Goal: Task Accomplishment & Management: Manage account settings

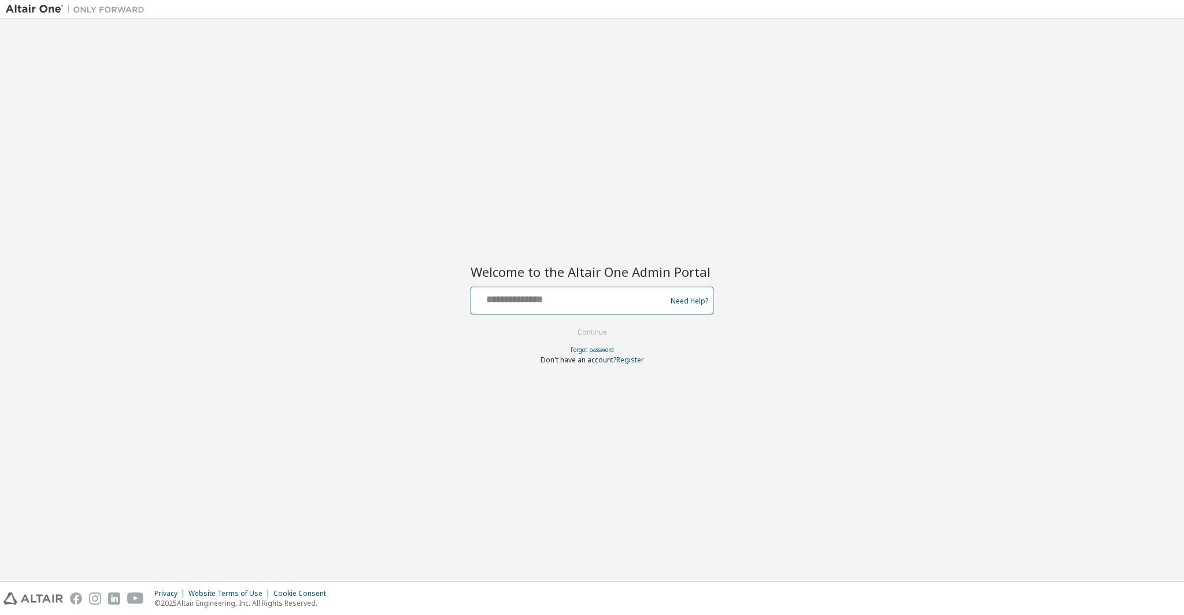
click at [605, 305] on input "text" at bounding box center [570, 298] width 189 height 17
type input "******"
click at [565, 324] on button "Continue" at bounding box center [592, 332] width 54 height 17
click at [532, 287] on div "Need Help?" at bounding box center [592, 301] width 243 height 28
click at [549, 299] on input "text" at bounding box center [570, 298] width 189 height 17
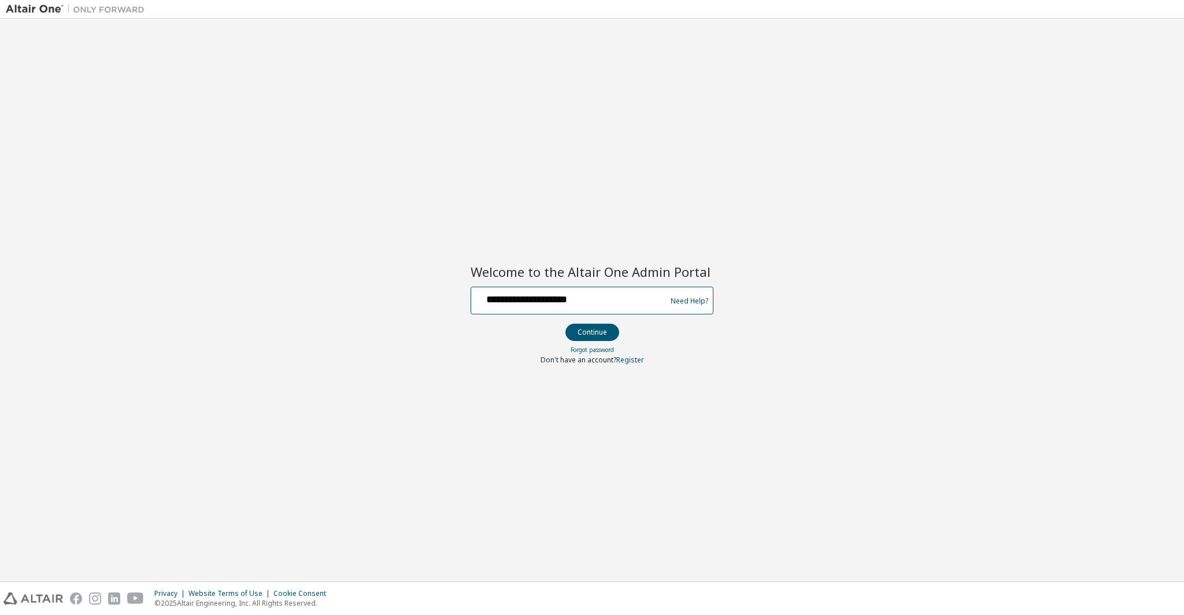
type input "**********"
click at [565, 324] on button "Continue" at bounding box center [592, 332] width 54 height 17
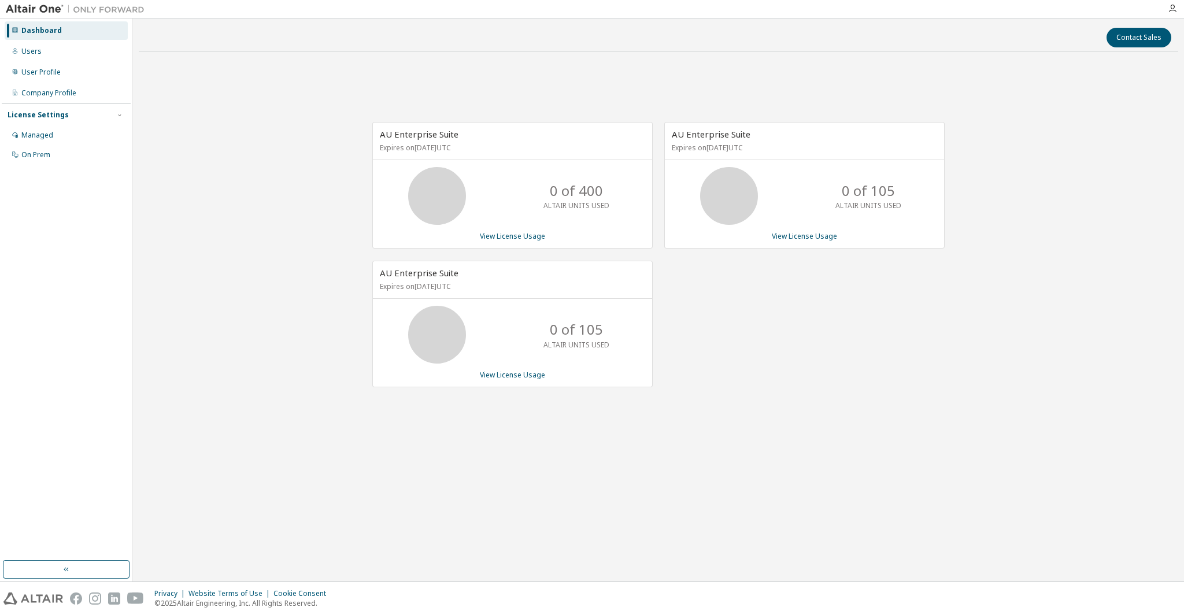
click at [560, 213] on div "0 of 400 ALTAIR UNITS USED" at bounding box center [576, 196] width 93 height 58
click at [789, 312] on div "AU Enterprise Suite Expires on [DATE] UTC 0 of 105 ALTAIR UNITS USED View Licen…" at bounding box center [799, 261] width 292 height 278
click at [765, 299] on div "AU Enterprise Suite Expires on [DATE] UTC 0 of 105 ALTAIR UNITS USED View Licen…" at bounding box center [799, 261] width 292 height 278
click at [503, 238] on link "View License Usage" at bounding box center [512, 236] width 65 height 10
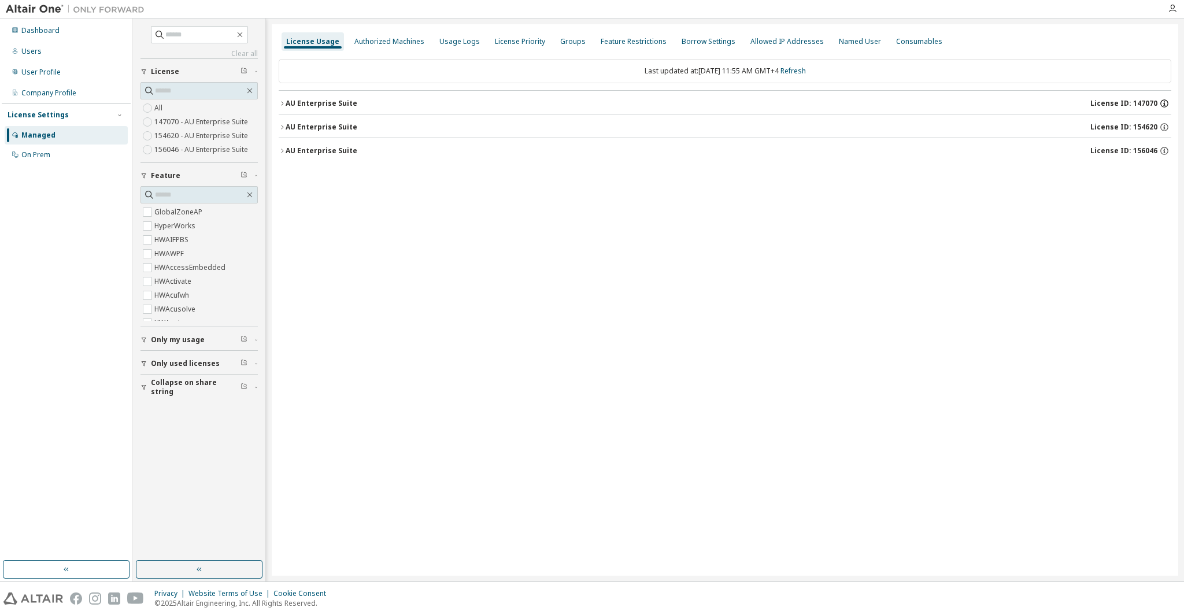
click at [1165, 102] on icon "button" at bounding box center [1164, 103] width 10 height 10
click at [1167, 128] on icon "button" at bounding box center [1164, 127] width 10 height 10
click at [1163, 153] on icon "button" at bounding box center [1164, 151] width 10 height 10
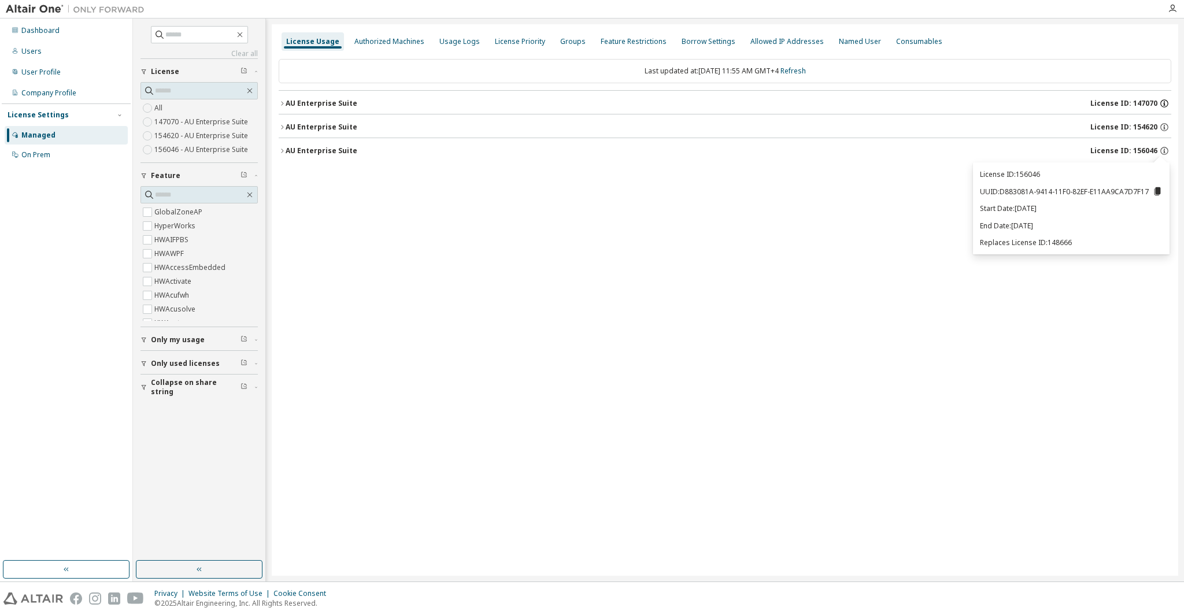
click at [1163, 104] on icon "button" at bounding box center [1164, 103] width 10 height 10
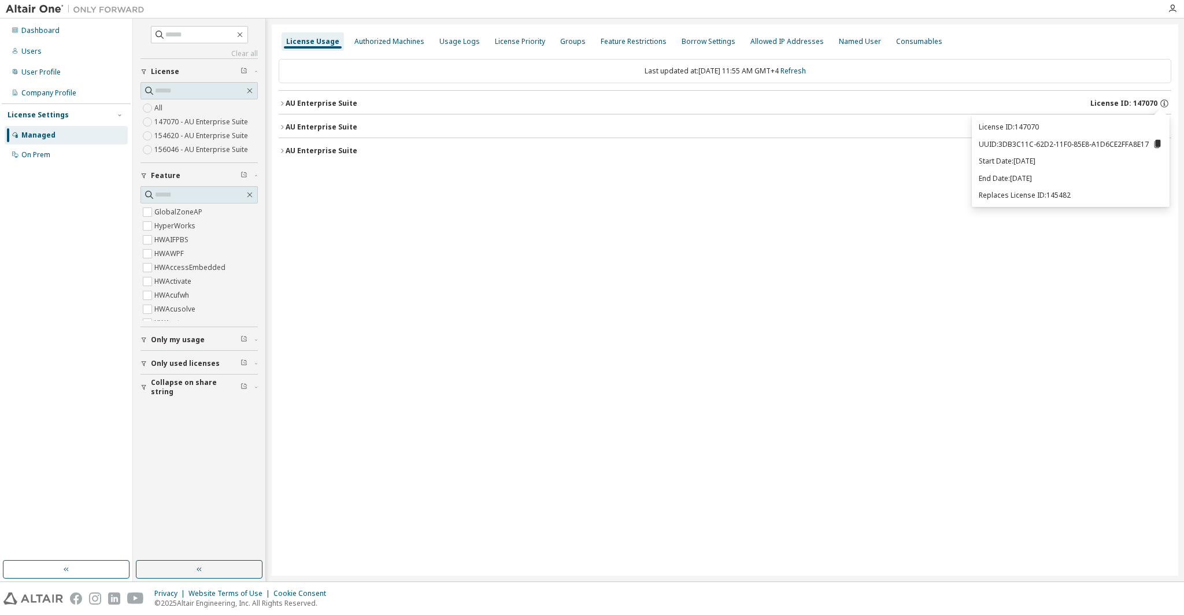
click at [282, 99] on button "AU Enterprise Suite License ID: 147070" at bounding box center [725, 103] width 893 height 25
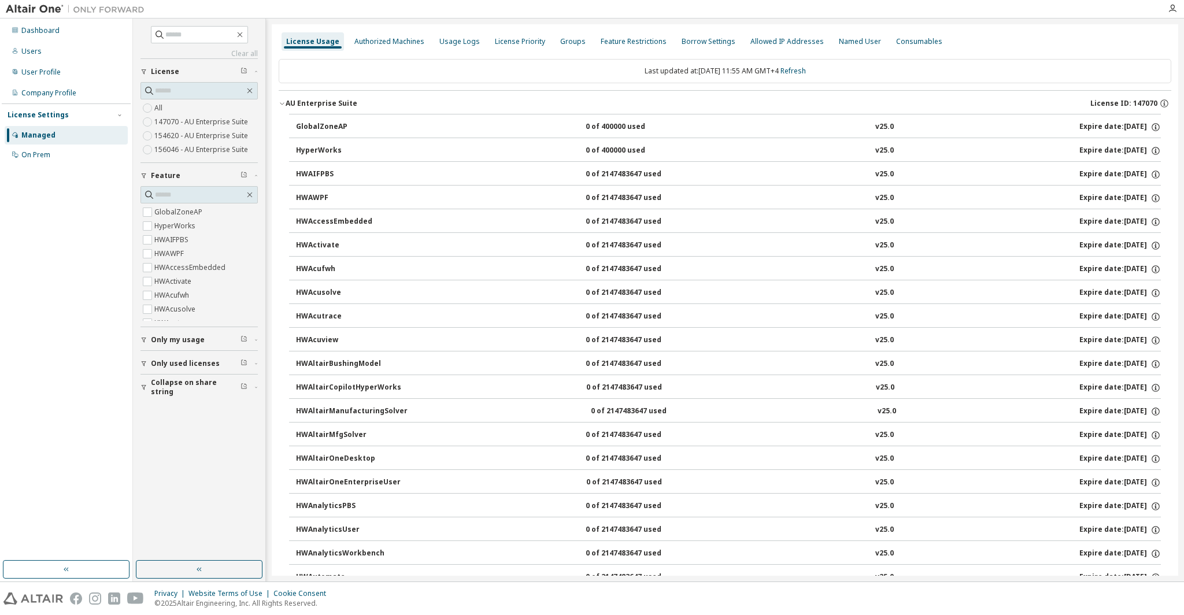
click at [66, 206] on div "Dashboard Users User Profile Company Profile License Settings Managed On Prem" at bounding box center [66, 289] width 129 height 539
click at [282, 101] on icon "button" at bounding box center [282, 103] width 7 height 7
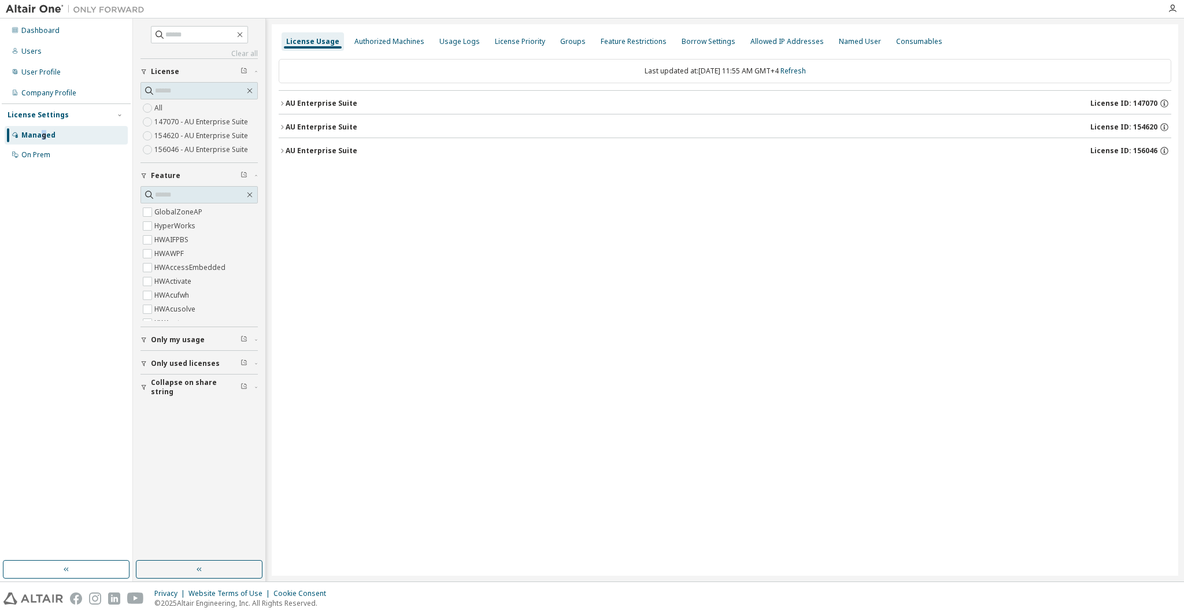
click at [43, 132] on div "Managed" at bounding box center [38, 135] width 34 height 9
click at [61, 38] on div "Dashboard" at bounding box center [66, 30] width 123 height 19
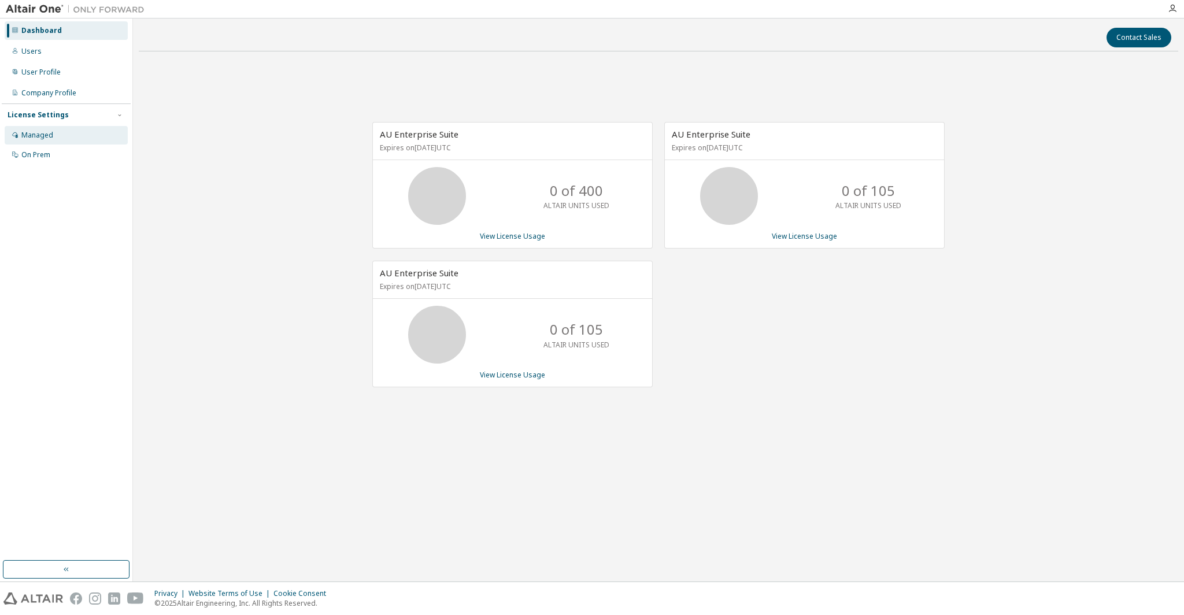
click at [56, 132] on div "Managed" at bounding box center [66, 135] width 123 height 19
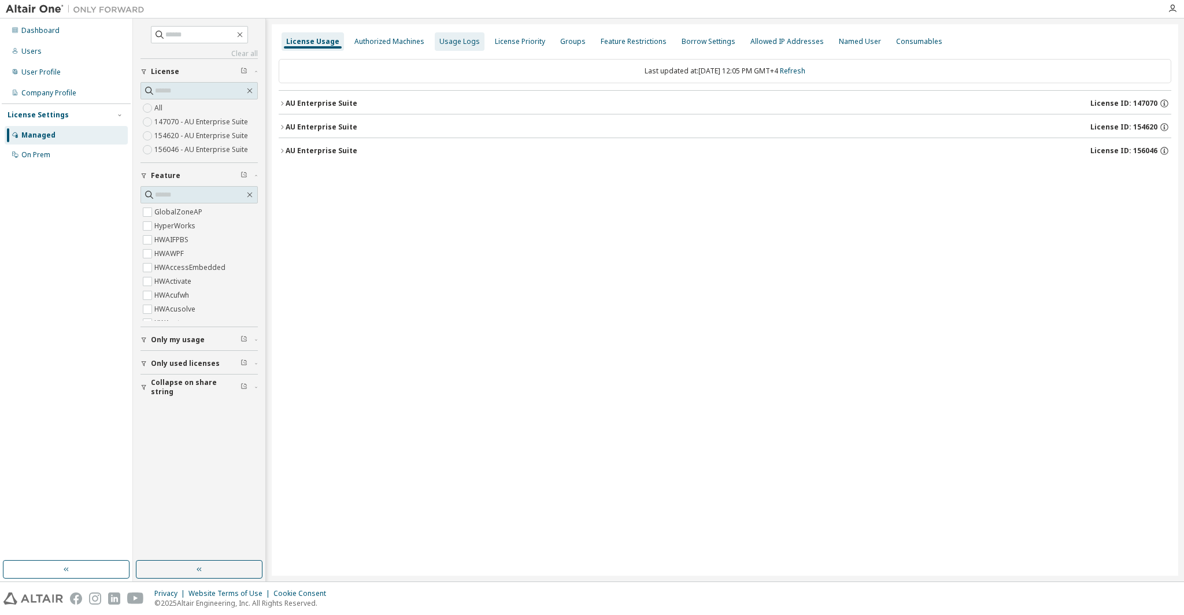
click at [447, 42] on div "Usage Logs" at bounding box center [459, 41] width 40 height 9
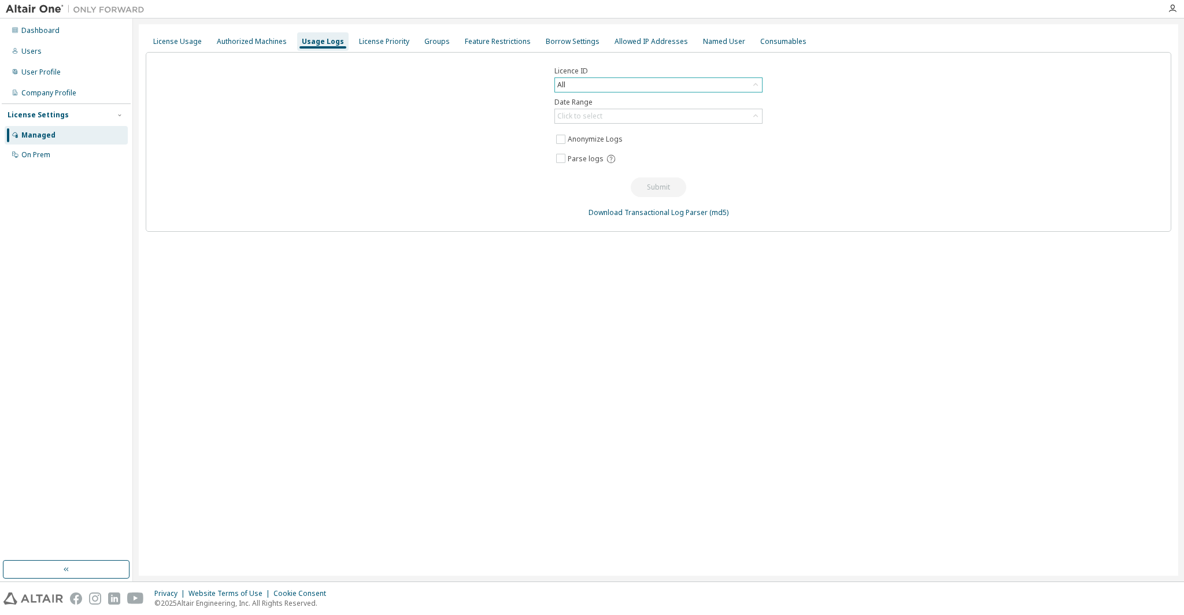
click at [670, 87] on div "All" at bounding box center [658, 85] width 207 height 14
click at [183, 39] on div "License Usage" at bounding box center [177, 41] width 49 height 9
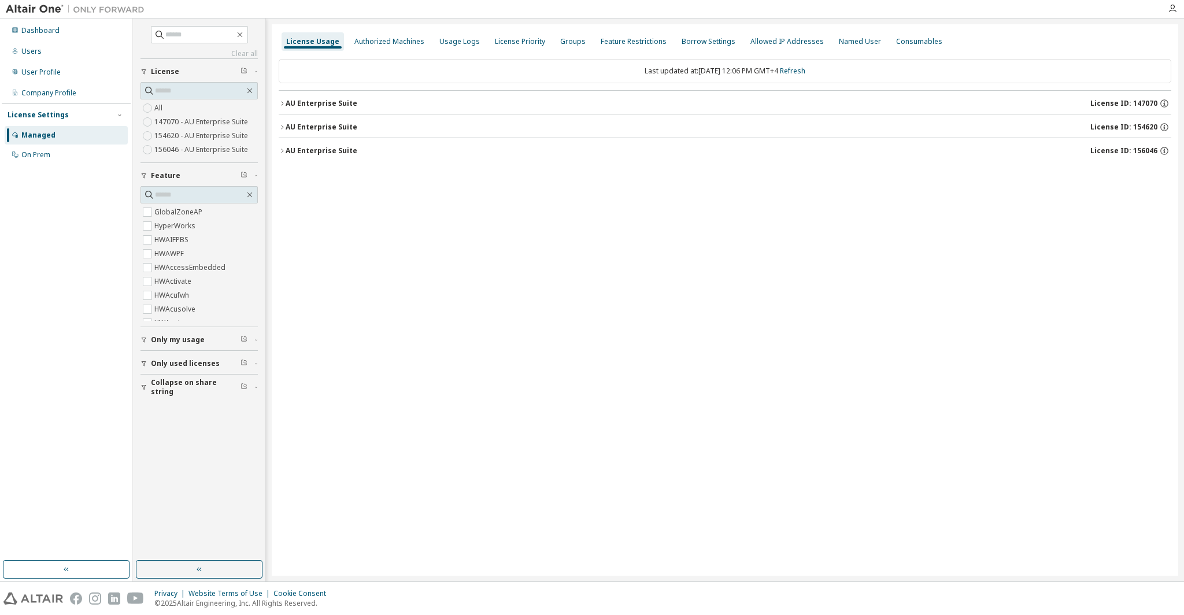
click at [1170, 105] on div "License ID: 147070" at bounding box center [1130, 103] width 81 height 10
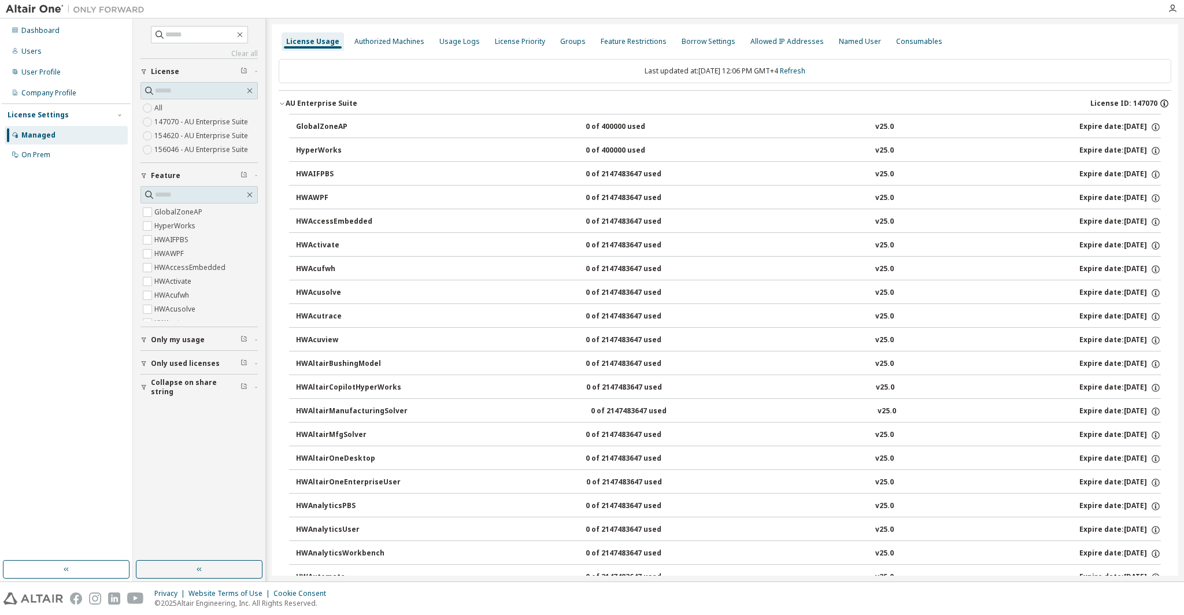
click at [1162, 103] on icon "button" at bounding box center [1164, 103] width 10 height 10
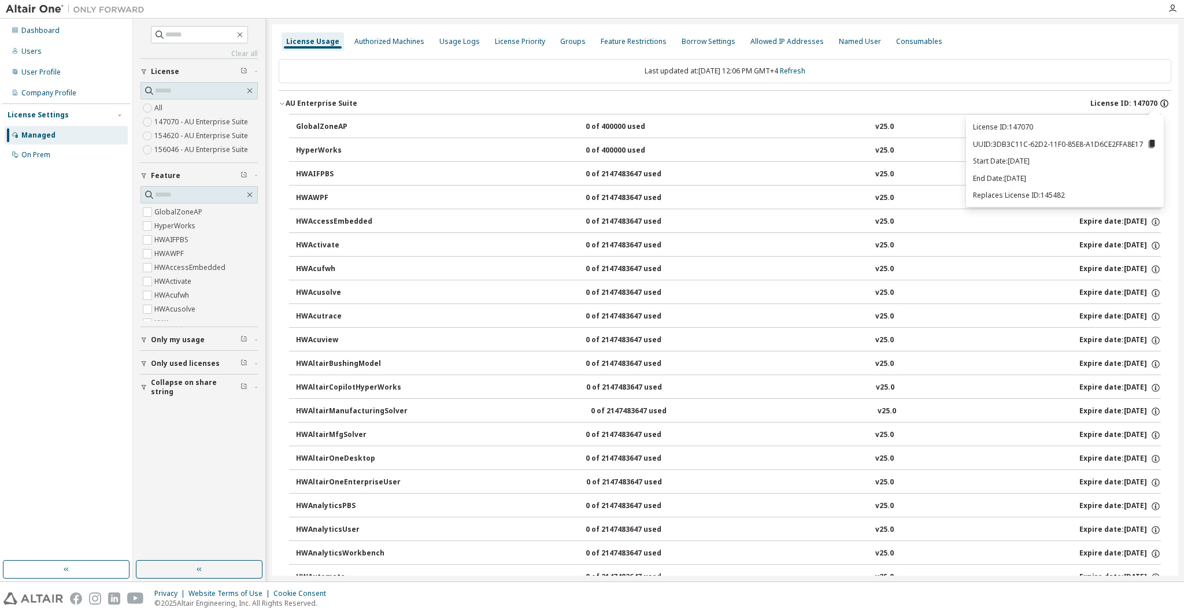
click at [1162, 103] on icon "button" at bounding box center [1164, 103] width 10 height 10
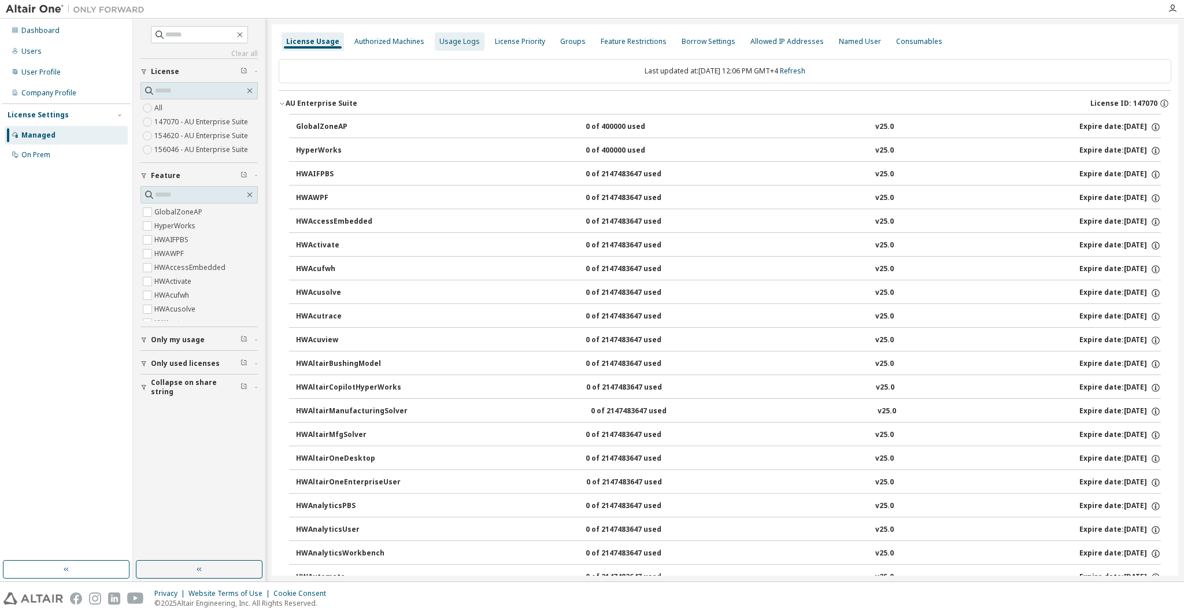
click at [449, 40] on div "Usage Logs" at bounding box center [459, 41] width 40 height 9
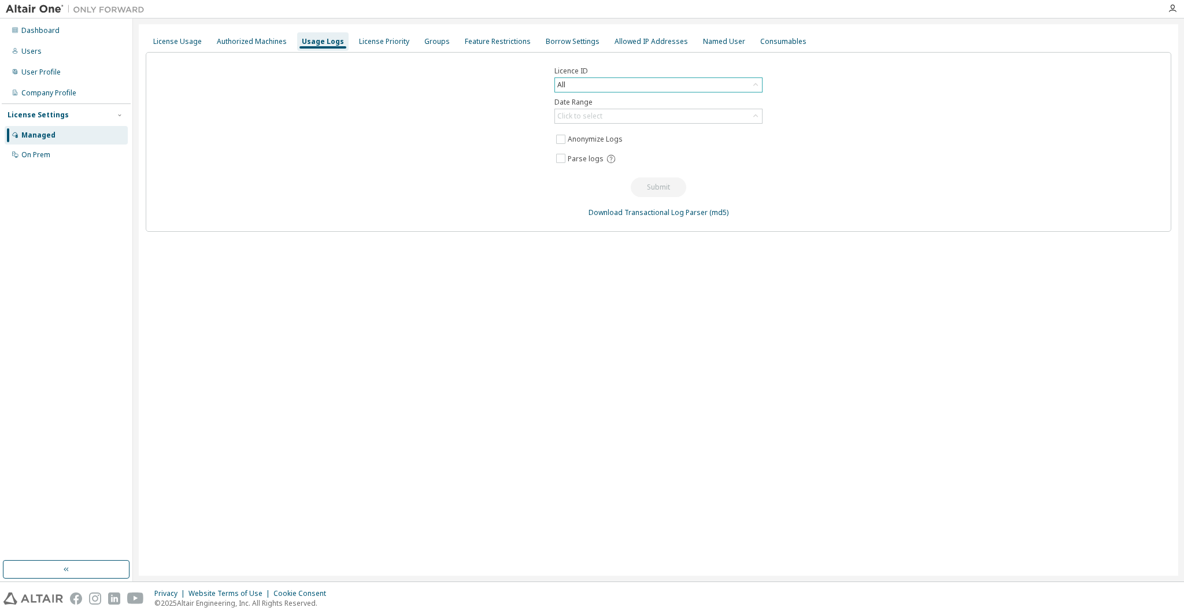
click at [564, 82] on div "All" at bounding box center [562, 85] width 12 height 13
click at [582, 130] on li "147070 - AU Enterprise Suite" at bounding box center [658, 132] width 205 height 15
click at [619, 118] on div "Click to select" at bounding box center [658, 116] width 207 height 14
click at [600, 168] on li "Year to date" at bounding box center [658, 163] width 205 height 15
click at [670, 184] on button "Submit" at bounding box center [659, 187] width 56 height 20
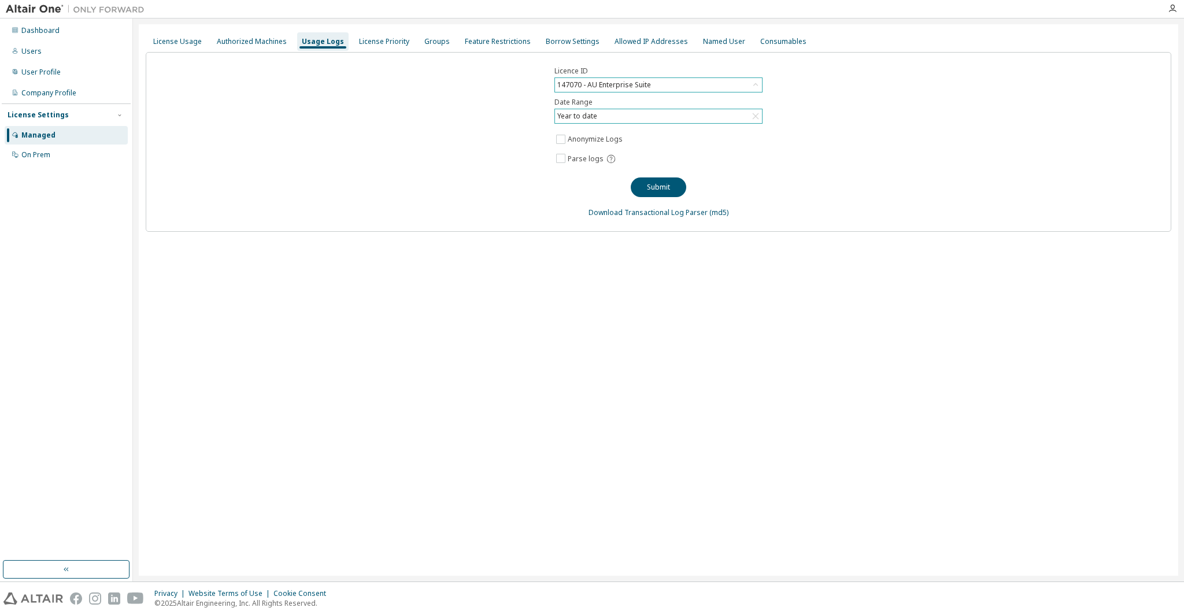
click at [616, 120] on div "Year to date" at bounding box center [658, 116] width 207 height 14
click at [608, 153] on li "Last 30 days" at bounding box center [658, 148] width 205 height 15
click at [523, 193] on div "Licence ID 147070 - AU Enterprise Suite Date Range Last 30 days Anonymize Logs …" at bounding box center [659, 142] width 1026 height 180
click at [375, 46] on div "License Priority" at bounding box center [384, 41] width 60 height 19
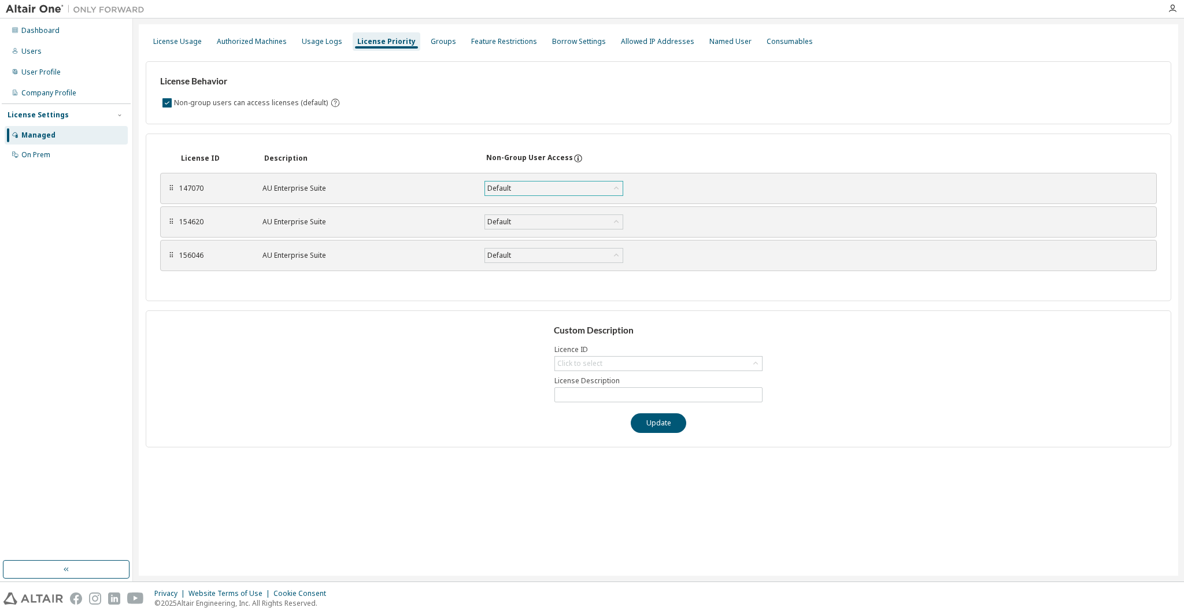
click at [568, 194] on div "Default" at bounding box center [554, 189] width 138 height 14
click at [431, 45] on div "Groups" at bounding box center [443, 41] width 25 height 9
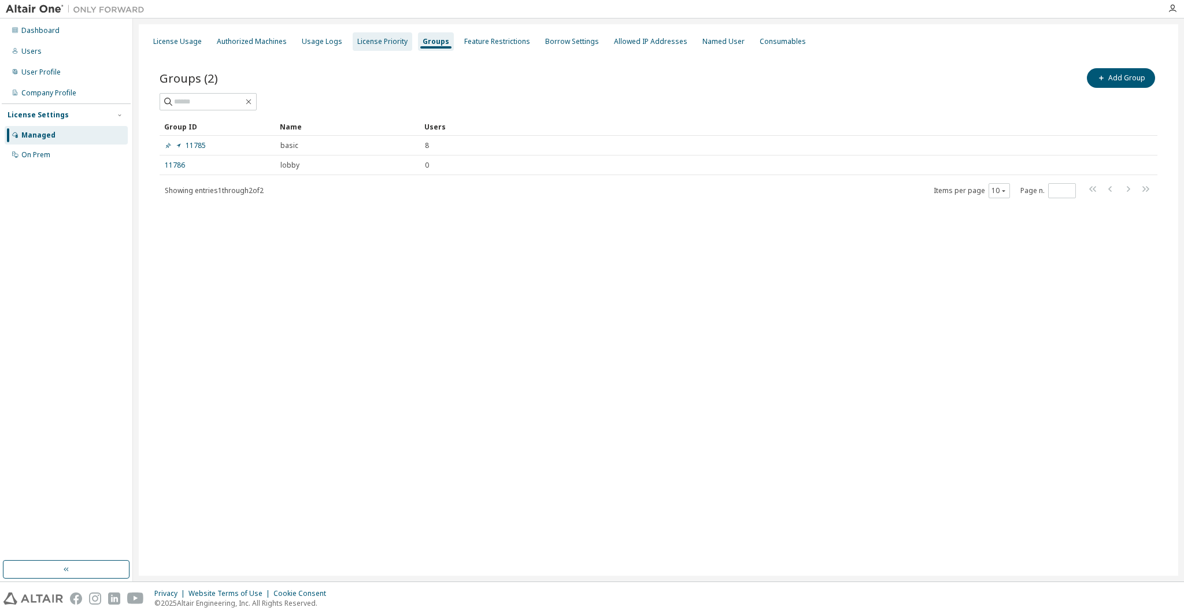
click at [384, 47] on div "License Priority" at bounding box center [383, 41] width 60 height 19
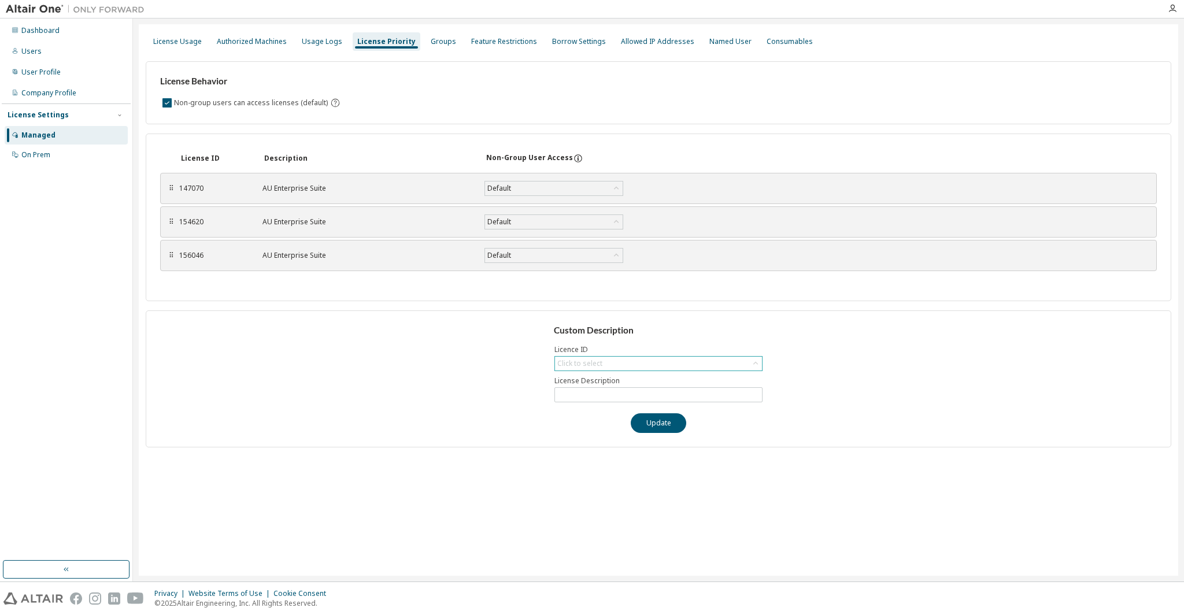
click at [597, 368] on div "Click to select" at bounding box center [580, 363] width 49 height 13
click at [601, 398] on li "147070 - AU Enterprise Suite" at bounding box center [658, 396] width 205 height 15
click at [595, 399] on span "**********" at bounding box center [658, 394] width 208 height 15
drag, startPoint x: 657, startPoint y: 395, endPoint x: 533, endPoint y: 386, distance: 124.1
click at [533, 386] on div "**********" at bounding box center [659, 378] width 1026 height 137
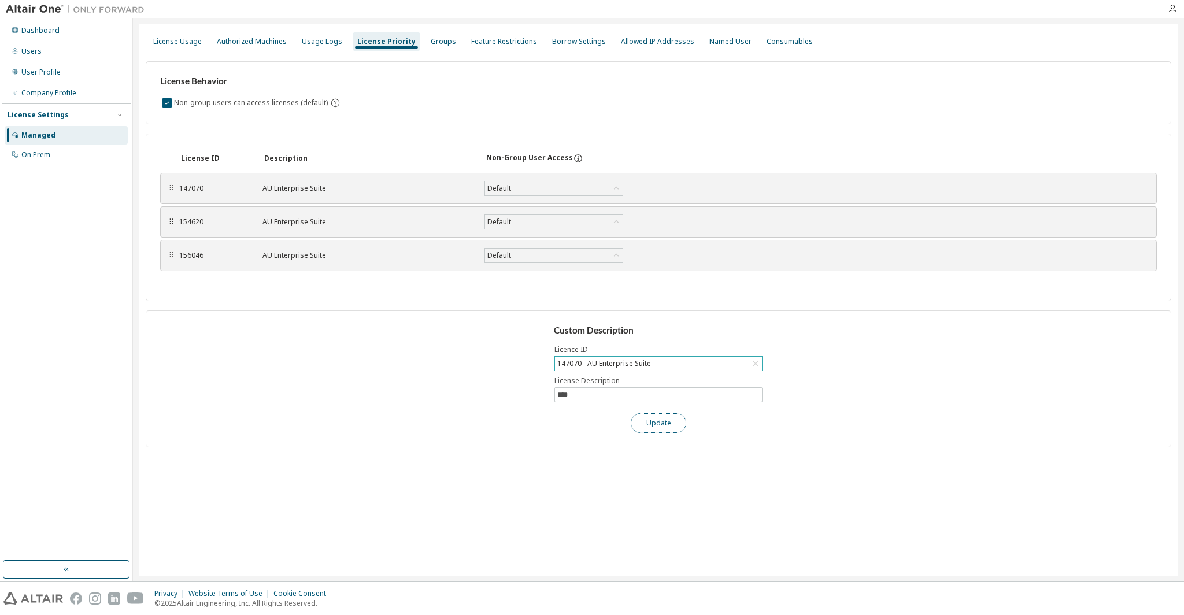
click at [671, 430] on button "Update" at bounding box center [659, 423] width 56 height 20
click at [635, 367] on div "147070 - PSIM" at bounding box center [658, 364] width 207 height 14
click at [629, 417] on li "154620 - AU Enterprise Suite" at bounding box center [658, 411] width 205 height 15
drag, startPoint x: 638, startPoint y: 391, endPoint x: 524, endPoint y: 388, distance: 113.9
click at [524, 388] on div "**********" at bounding box center [659, 378] width 1026 height 137
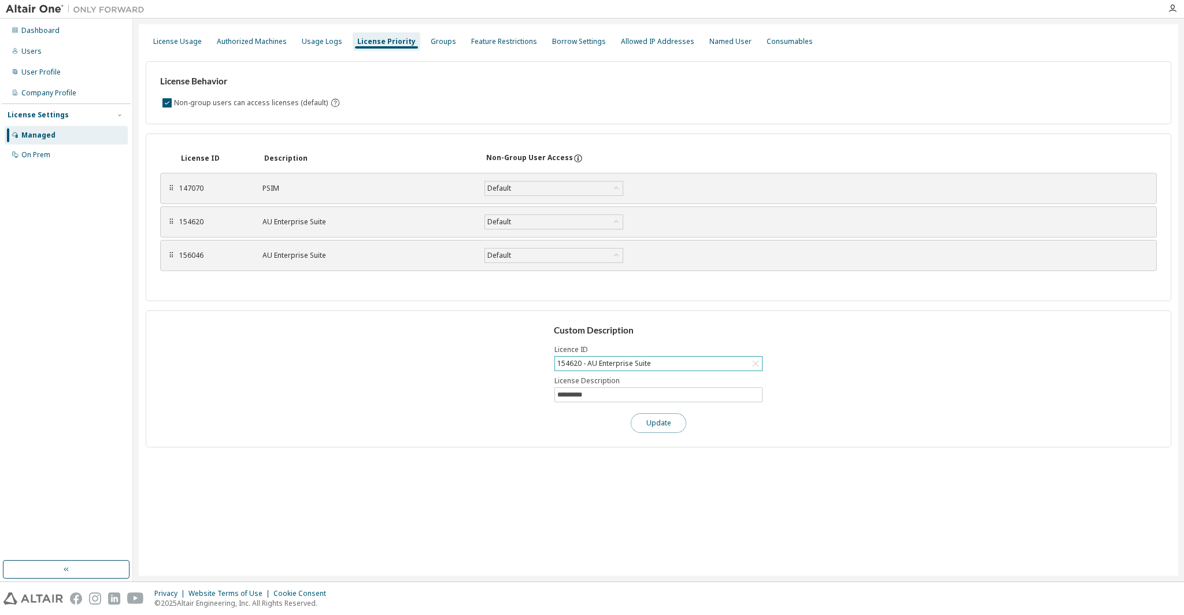
click at [652, 419] on button "Update" at bounding box center [659, 423] width 56 height 20
click at [646, 368] on div "154620 - HyperMesh" at bounding box center [658, 364] width 207 height 14
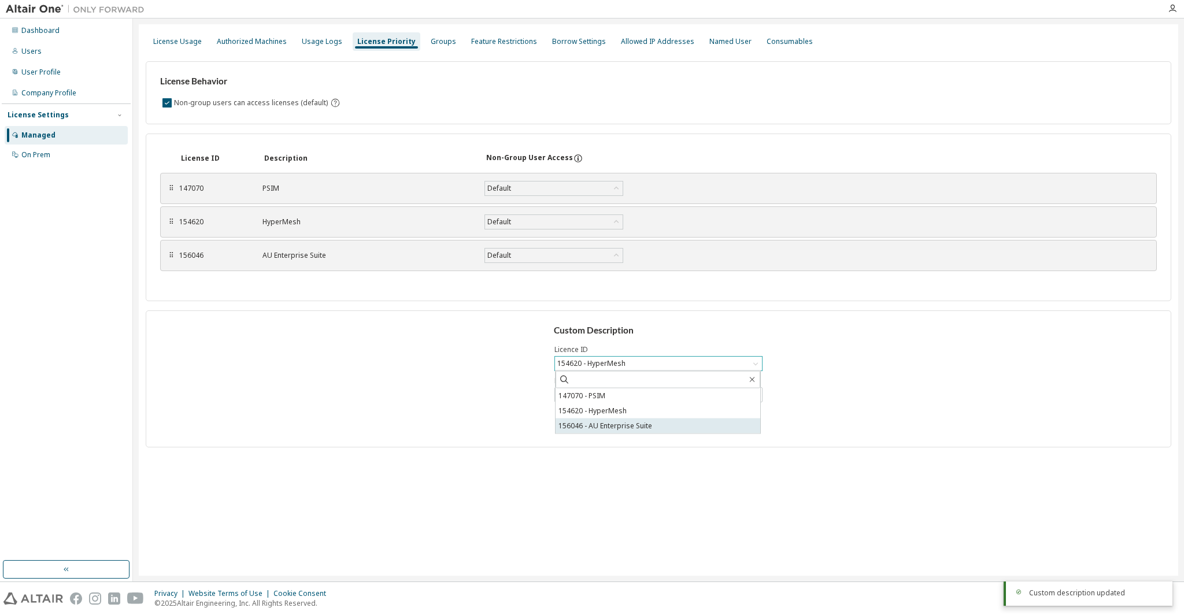
click at [627, 427] on li "156046 - AU Enterprise Suite" at bounding box center [658, 426] width 205 height 15
click at [631, 395] on input "**********" at bounding box center [658, 394] width 202 height 9
paste input "text"
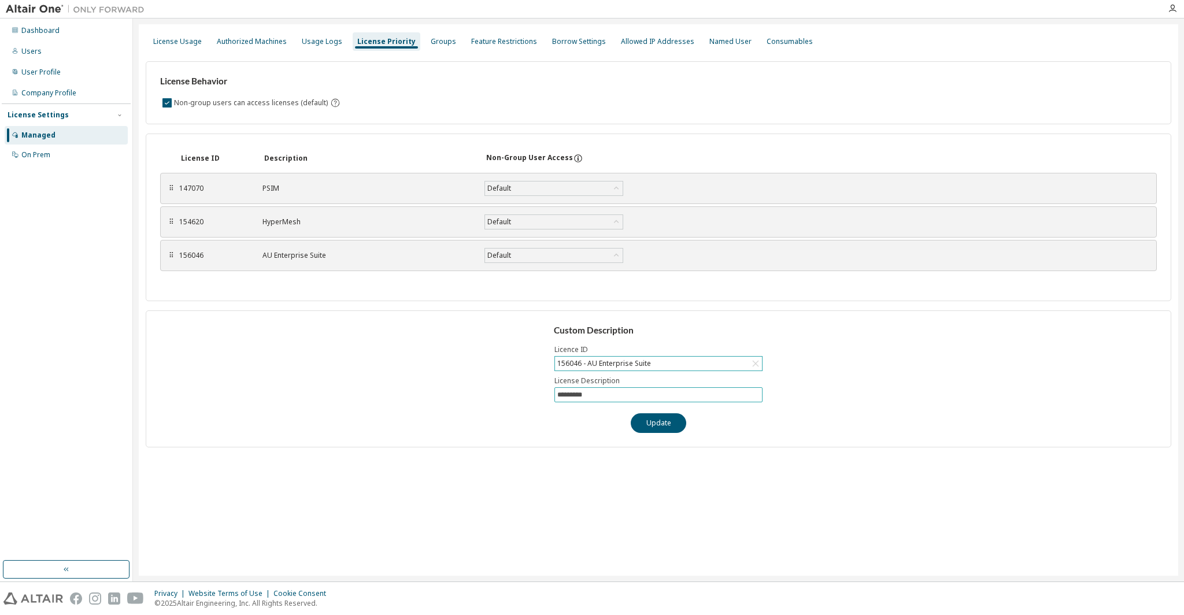
type input "*********"
click at [655, 433] on div "Custom Description Licence ID 156046 - AU Enterprise Suite License Description …" at bounding box center [659, 378] width 1026 height 137
click at [661, 426] on button "Update" at bounding box center [659, 423] width 56 height 20
click at [357, 376] on div "Custom Description Licence ID 156046 - HyperMesh License Description ********* …" at bounding box center [659, 378] width 1026 height 137
click at [426, 46] on div "Groups" at bounding box center [443, 41] width 35 height 19
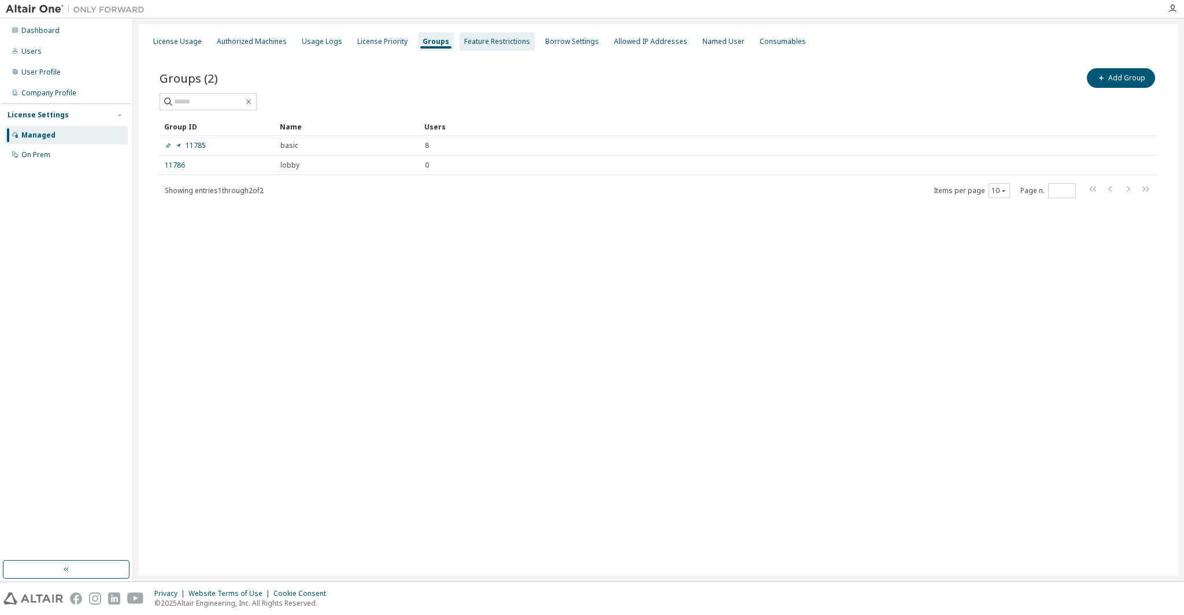
click at [483, 43] on div "Feature Restrictions" at bounding box center [497, 41] width 66 height 9
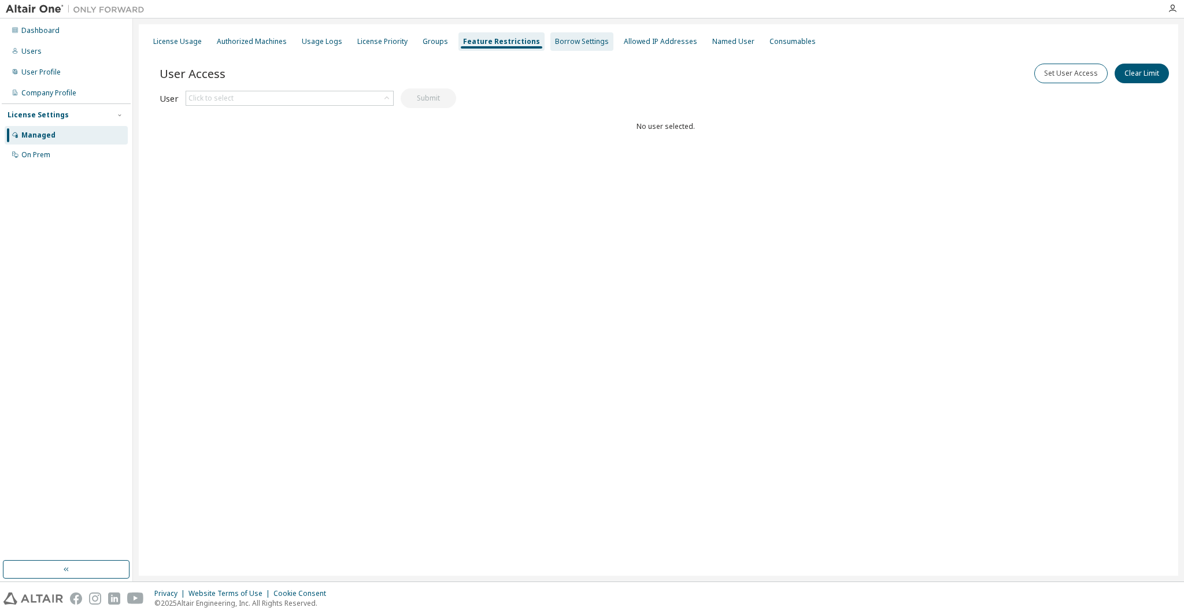
click at [559, 49] on div "Borrow Settings" at bounding box center [581, 41] width 63 height 19
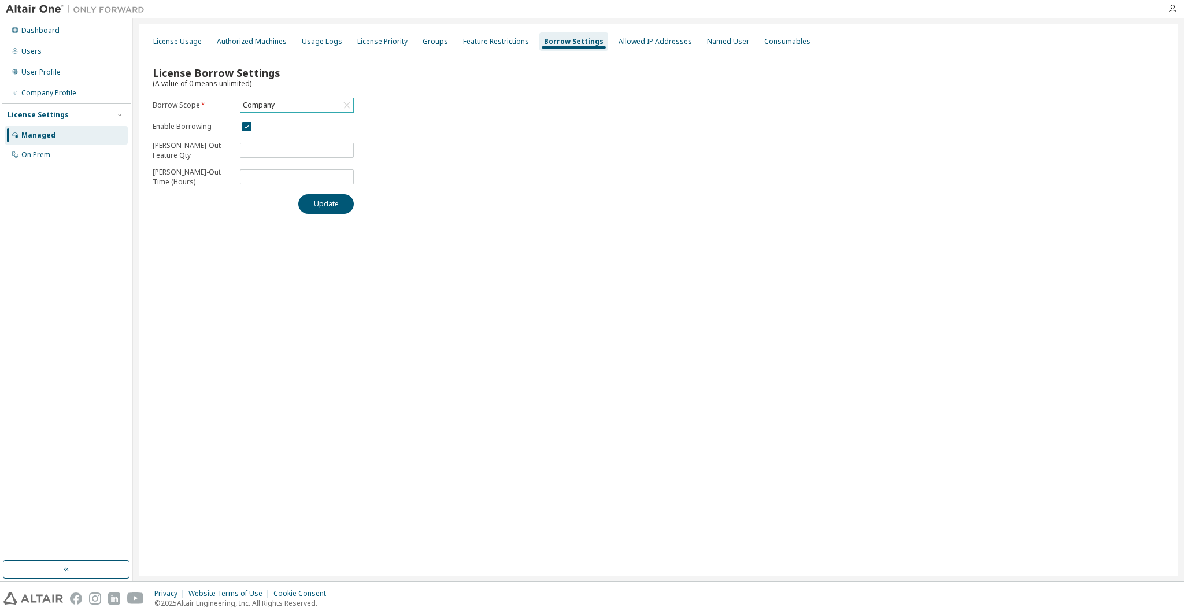
click at [339, 104] on div "Company" at bounding box center [297, 105] width 113 height 14
click at [321, 150] on li "147070 - PSIM" at bounding box center [296, 152] width 110 height 15
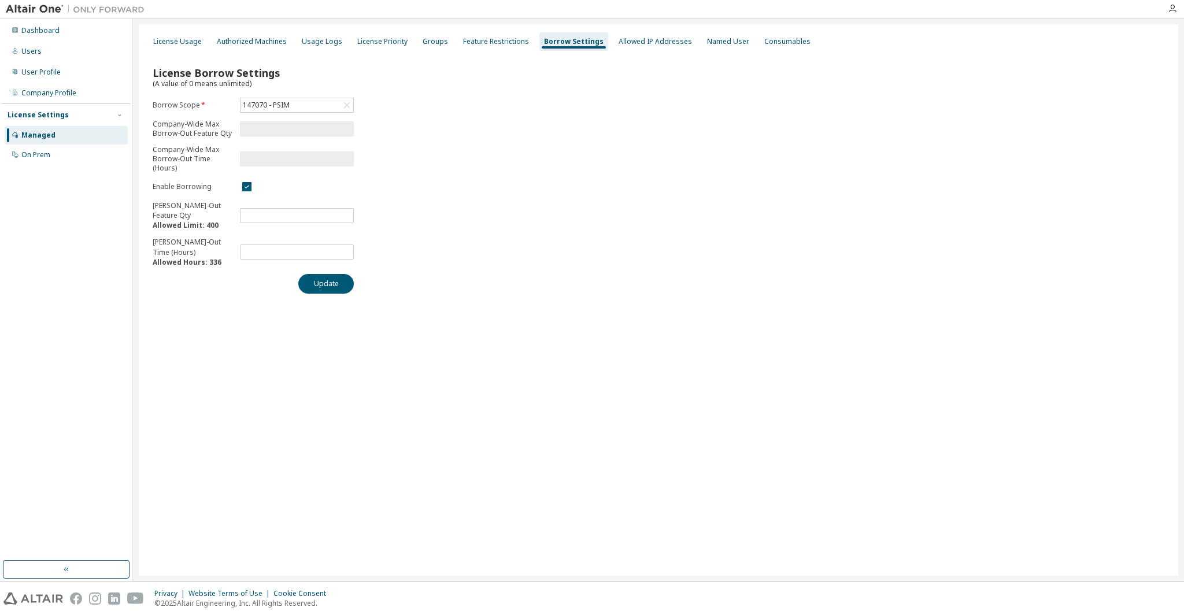
click at [480, 160] on div "License Borrow Settings (A value of 0 means unlimited) Borrow Scope * 147070 - …" at bounding box center [659, 176] width 1026 height 249
click at [334, 106] on div "147070 - PSIM" at bounding box center [297, 105] width 113 height 14
click at [313, 167] on li "154620 - HyperMesh" at bounding box center [296, 167] width 110 height 15
click at [327, 213] on input "***" at bounding box center [297, 215] width 108 height 9
click at [202, 287] on Form-form-button-container "Update" at bounding box center [253, 284] width 201 height 20
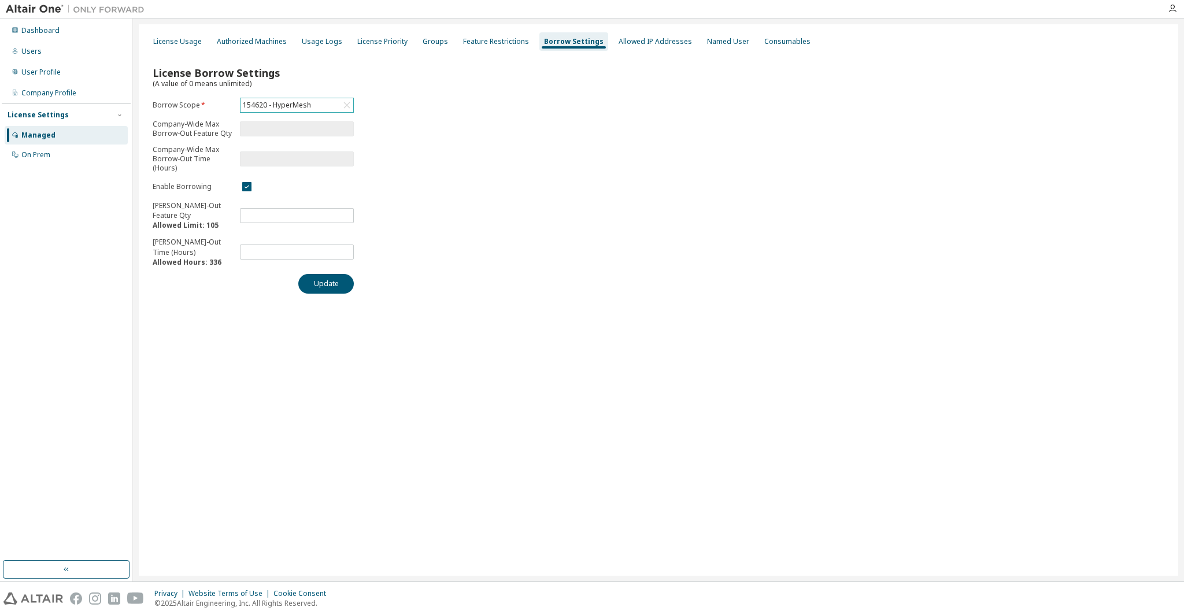
click at [321, 106] on div "154620 - HyperMesh" at bounding box center [297, 105] width 113 height 14
click at [303, 177] on li "156046 - HyperMesh" at bounding box center [296, 182] width 110 height 15
click at [479, 235] on div "License Borrow Settings (A value of 0 means unlimited) Borrow Scope * 156046 - …" at bounding box center [659, 176] width 1026 height 249
click at [675, 40] on div "Allowed IP Addresses" at bounding box center [655, 41] width 83 height 19
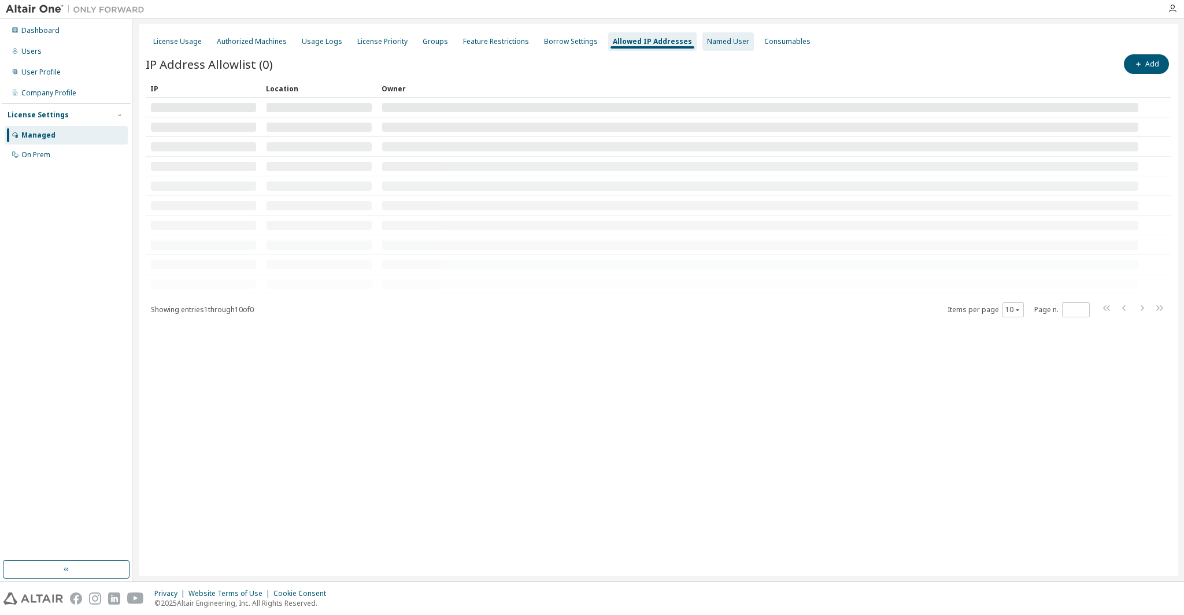
click at [727, 42] on div "Named User" at bounding box center [728, 41] width 42 height 9
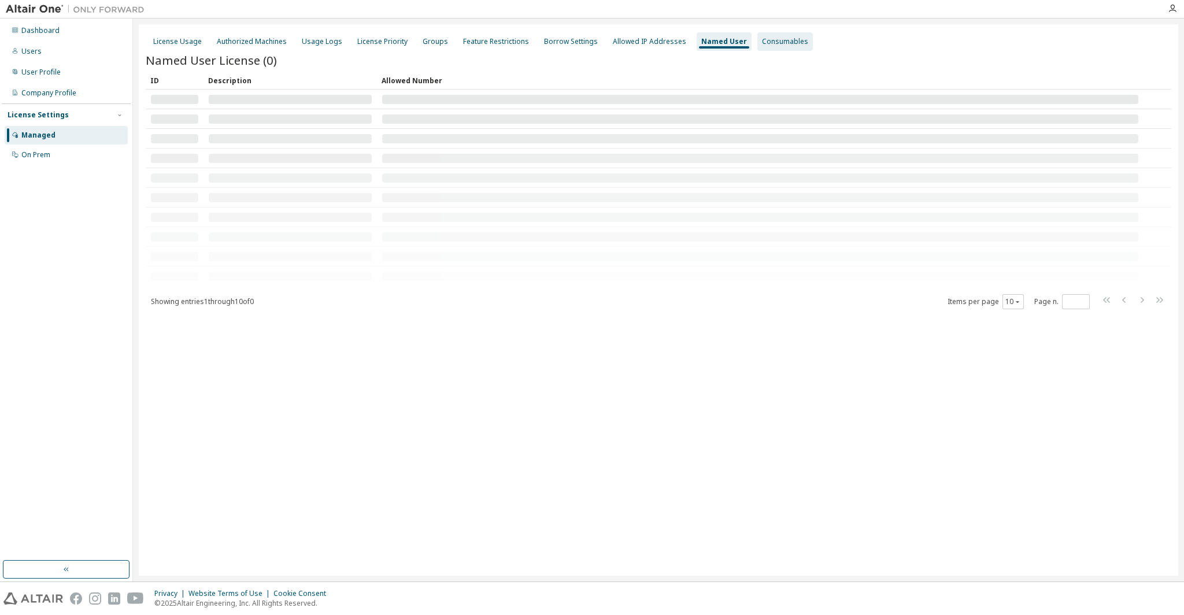
click at [761, 49] on div "Consumables" at bounding box center [785, 41] width 56 height 19
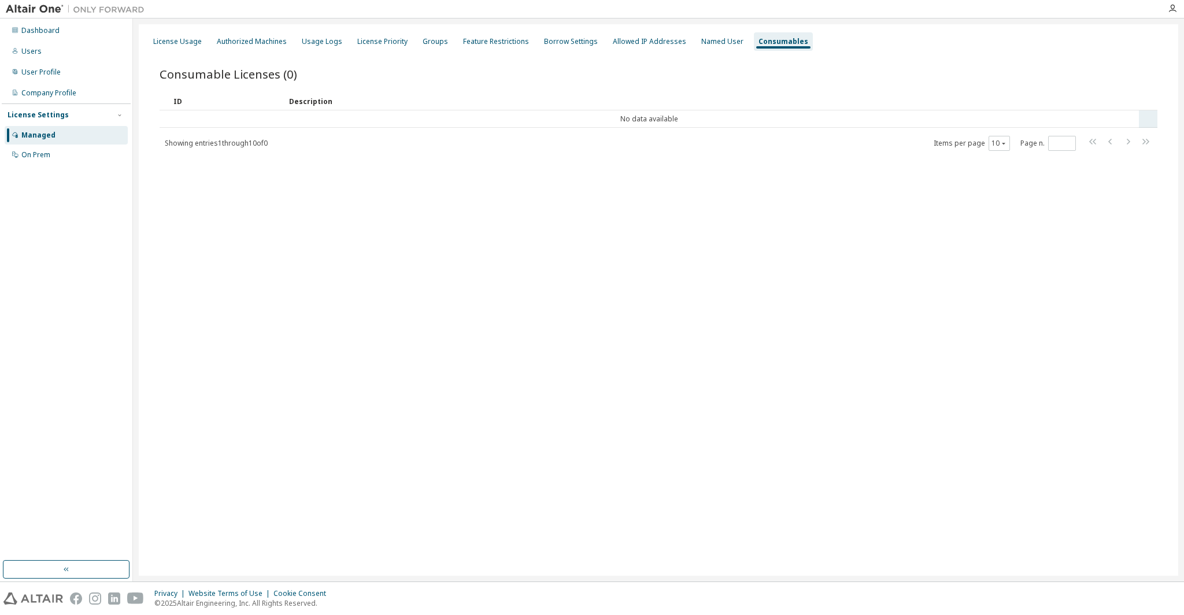
click at [752, 121] on td "No data available" at bounding box center [649, 118] width 979 height 17
click at [55, 152] on div "On Prem" at bounding box center [66, 155] width 123 height 19
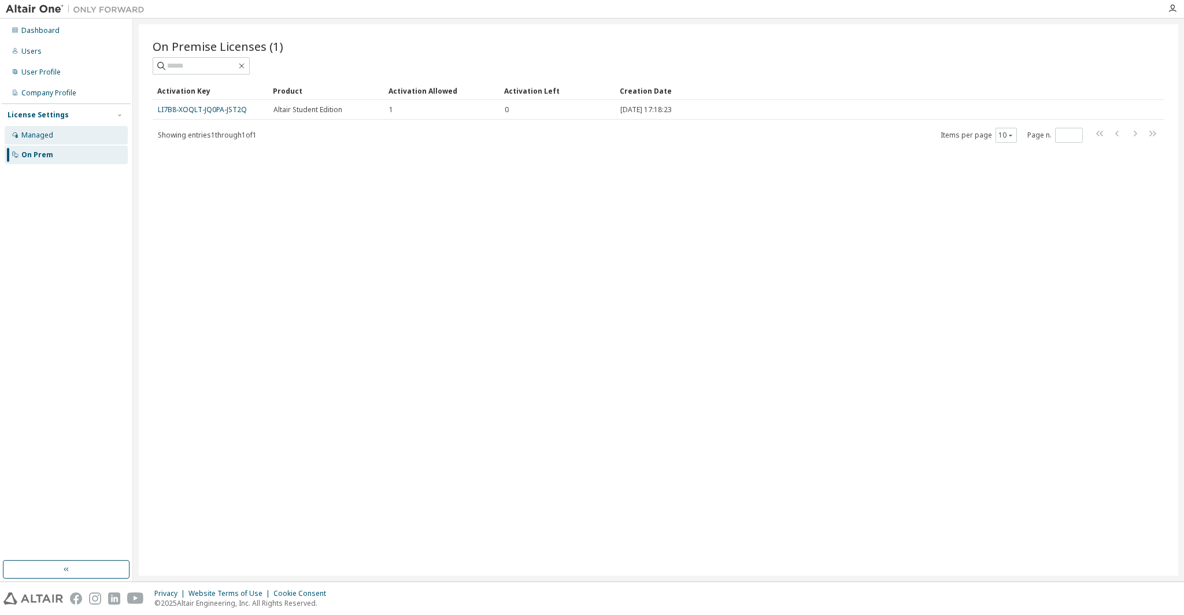
click at [69, 138] on div "Managed" at bounding box center [66, 135] width 123 height 19
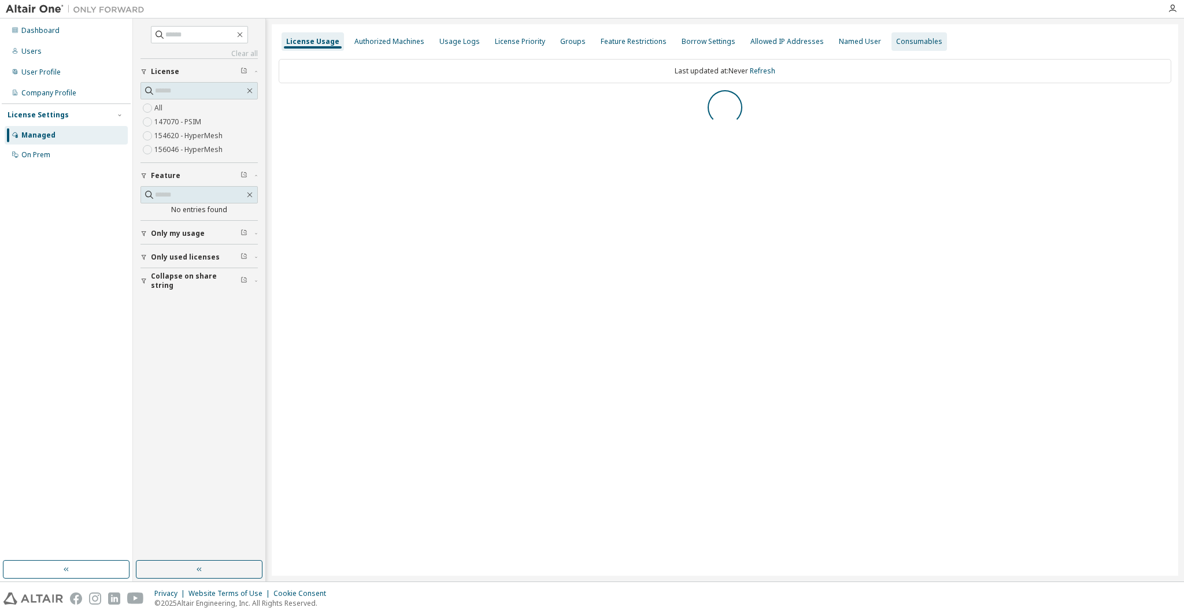
click at [924, 49] on div "Consumables" at bounding box center [920, 41] width 56 height 19
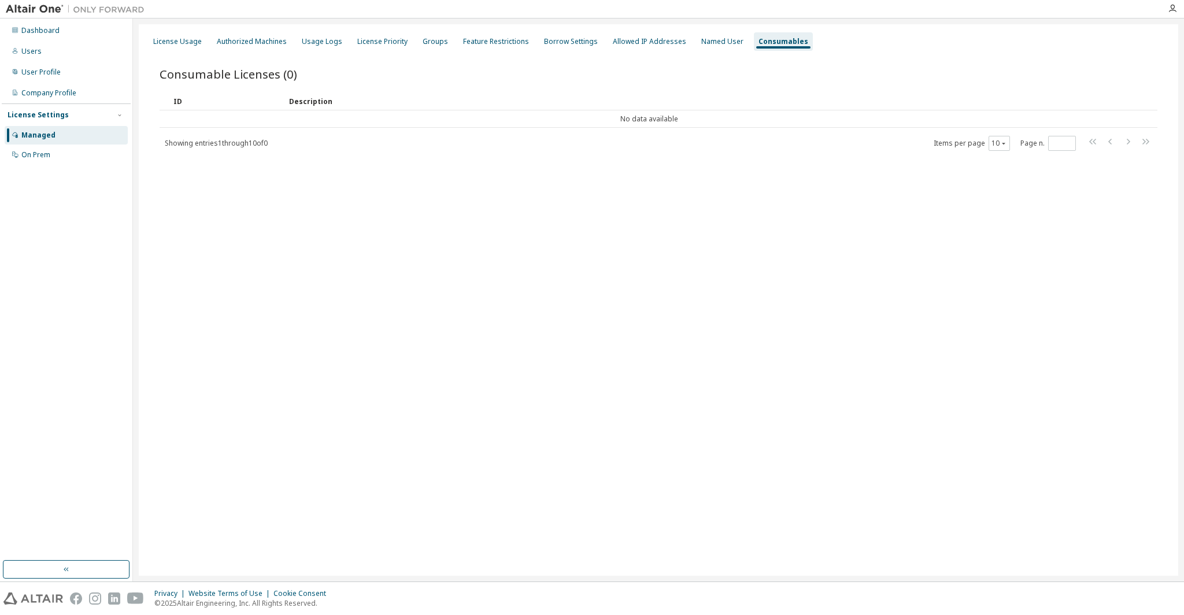
click at [716, 253] on div "License Usage Authorized Machines Usage Logs License Priority Groups Feature Re…" at bounding box center [659, 300] width 1040 height 552
